Goal: Submit feedback/report problem: Provide input to the site owners about the experience or issues

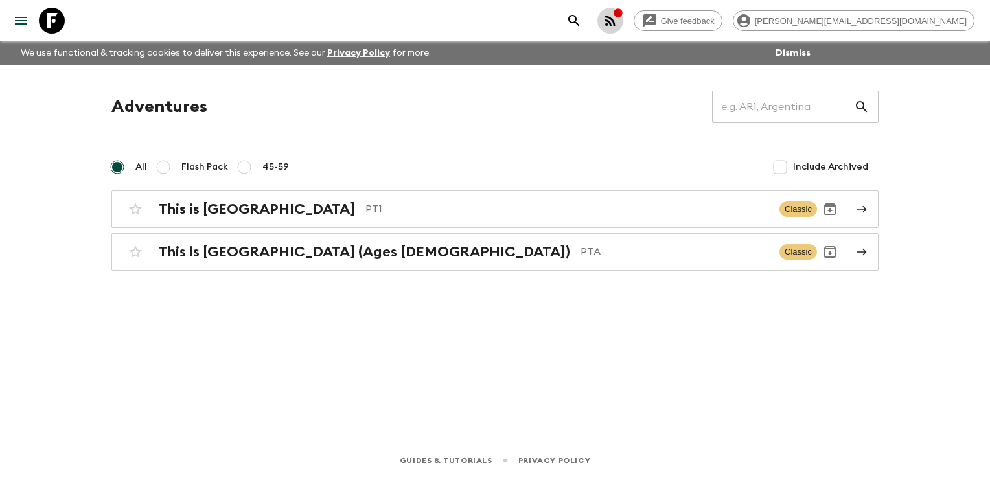
click at [622, 14] on icon "button" at bounding box center [617, 12] width 8 height 8
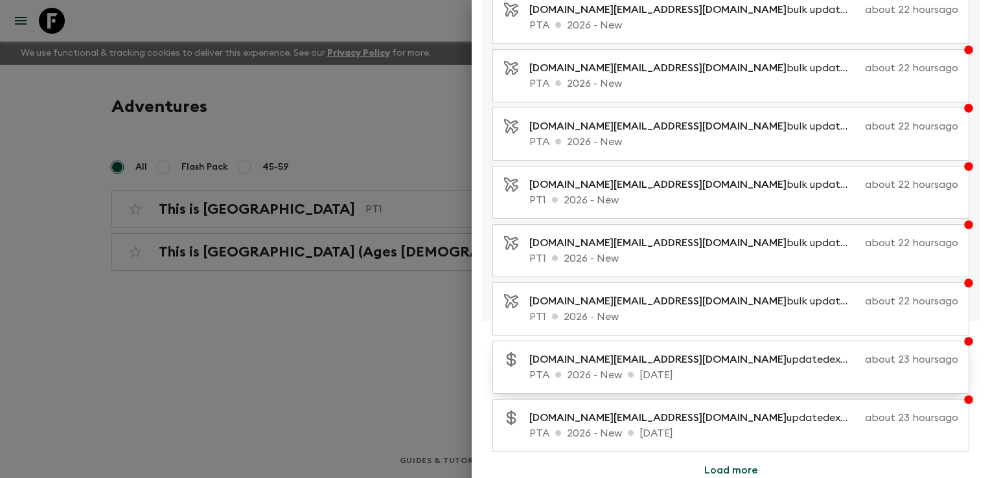
scroll to position [218, 0]
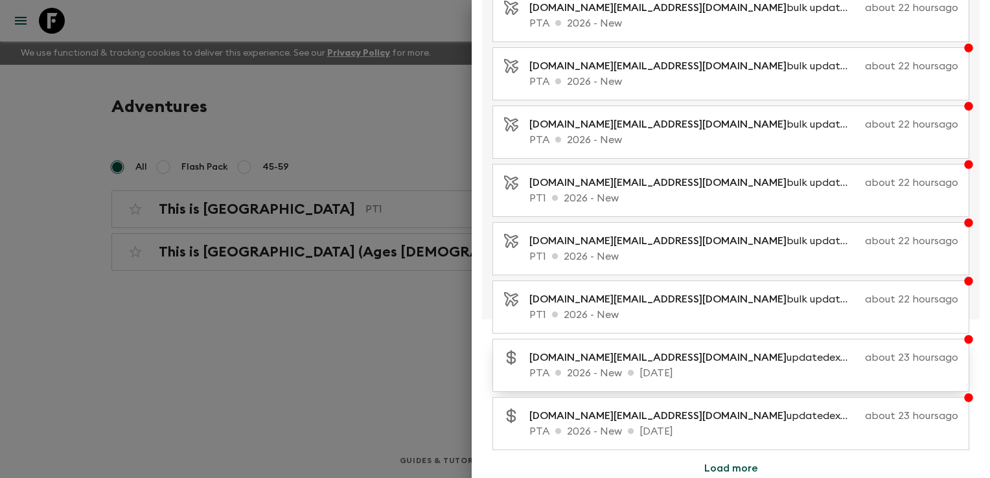
click at [672, 365] on p "PTA 2026 - New [DATE]" at bounding box center [743, 373] width 429 height 16
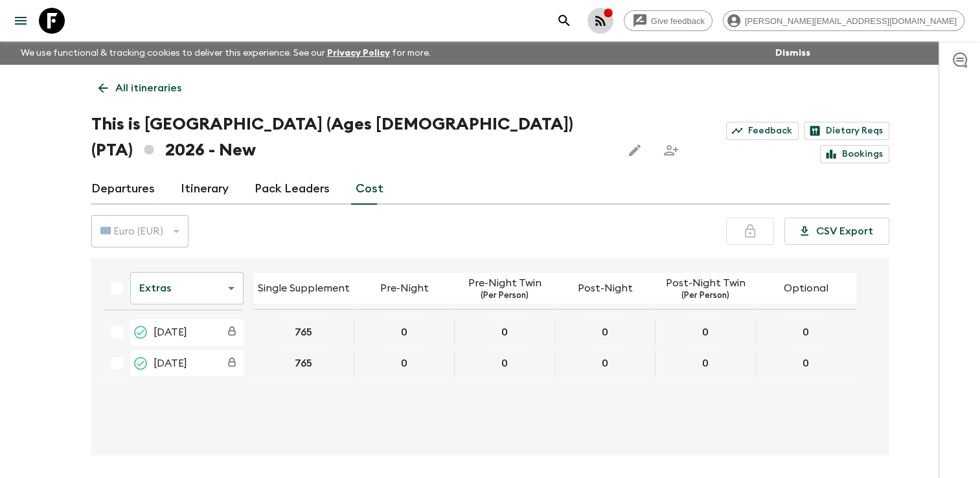
click at [608, 27] on icon "button" at bounding box center [601, 21] width 16 height 16
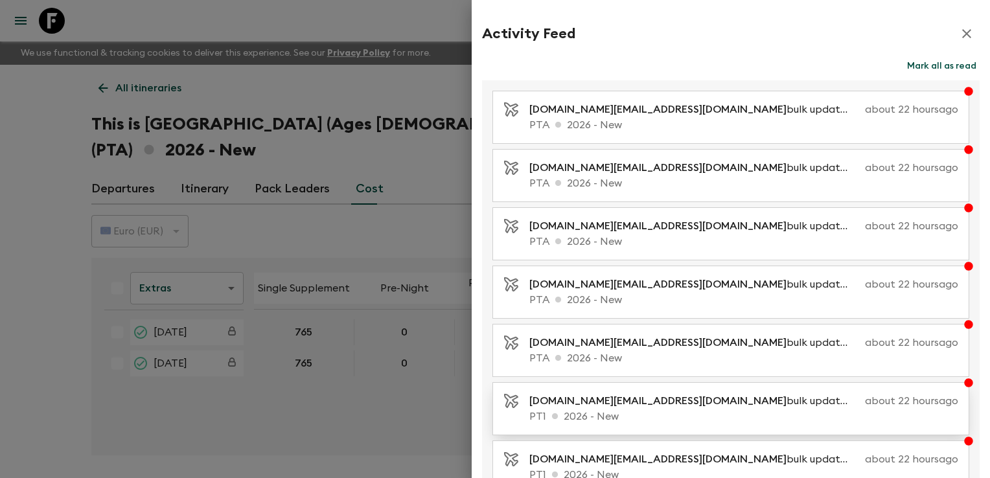
click at [715, 398] on p "[DOMAIN_NAME][EMAIL_ADDRESS][DOMAIN_NAME] bulk updated room release days" at bounding box center [694, 401] width 330 height 16
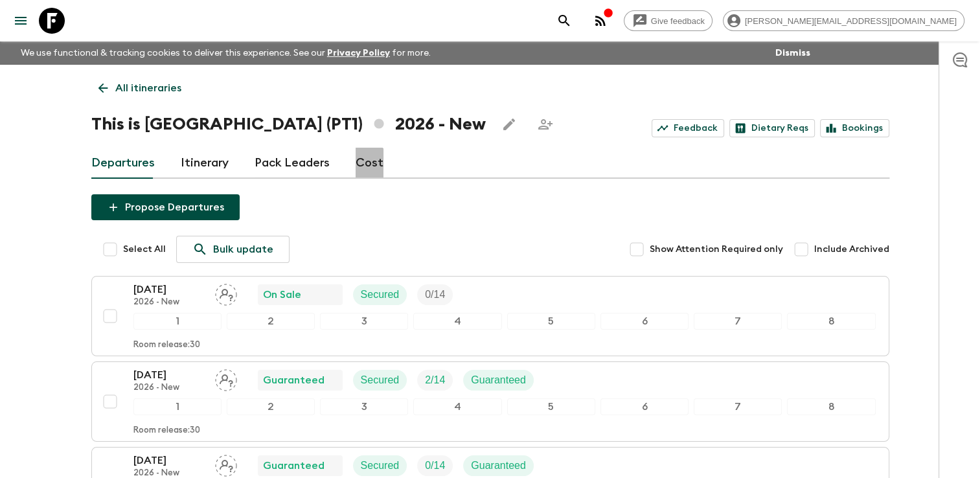
click at [362, 166] on link "Cost" at bounding box center [370, 163] width 28 height 31
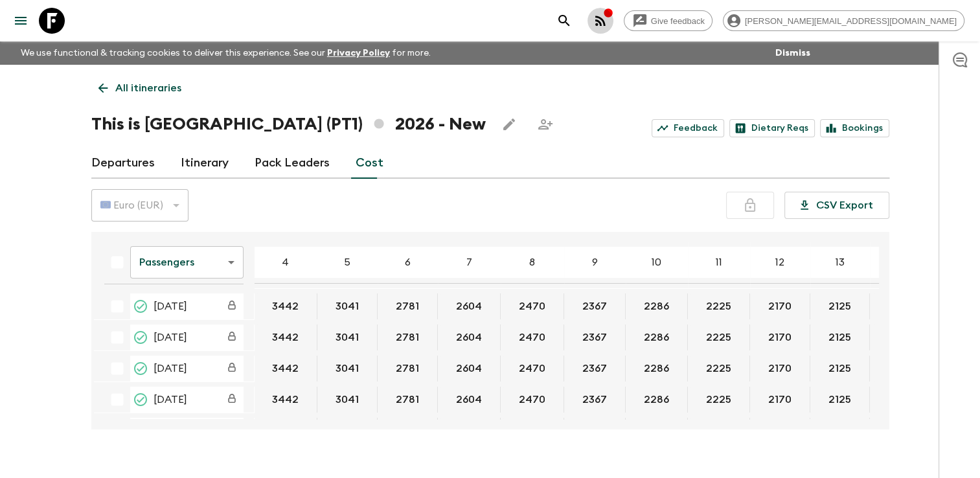
click at [608, 21] on icon "button" at bounding box center [601, 21] width 16 height 16
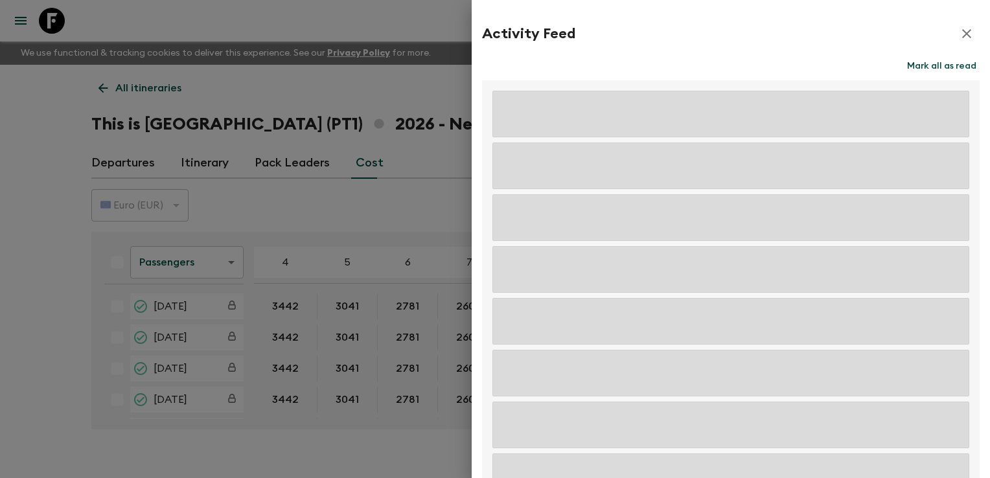
click at [411, 14] on div at bounding box center [495, 239] width 990 height 478
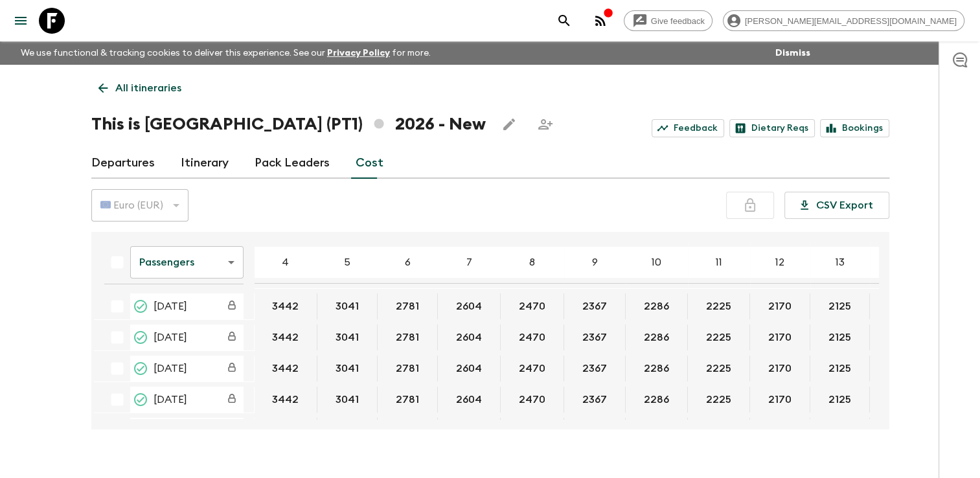
click at [411, 14] on div "Give feedback [PERSON_NAME][EMAIL_ADDRESS][DOMAIN_NAME]" at bounding box center [490, 20] width 980 height 41
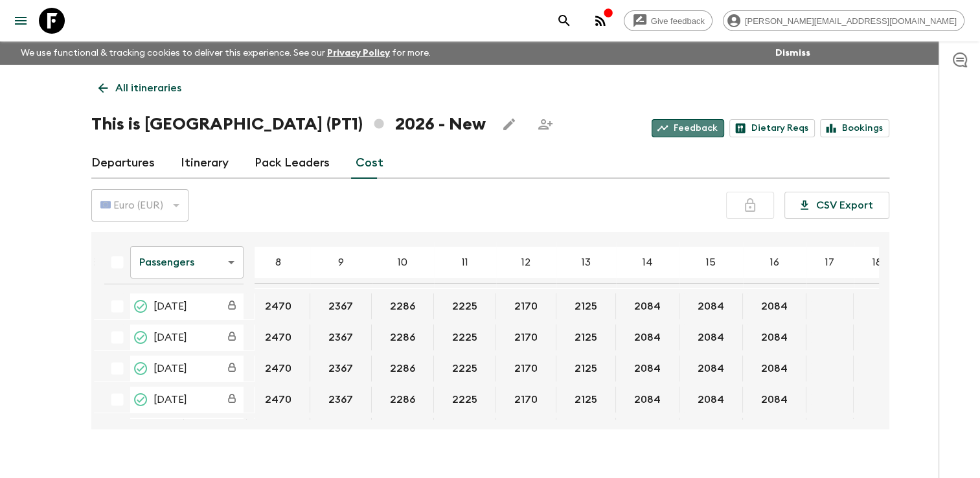
click at [696, 127] on link "Feedback" at bounding box center [688, 128] width 73 height 18
